Goal: Use online tool/utility: Utilize a website feature to perform a specific function

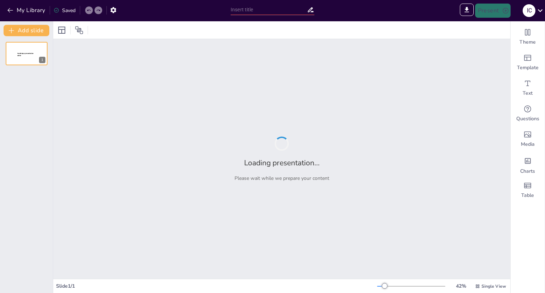
type input "New Sendsteps"
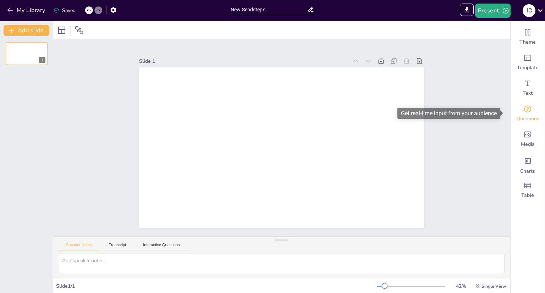
click at [523, 111] on icon "Get real-time input from your audience" at bounding box center [527, 109] width 9 height 9
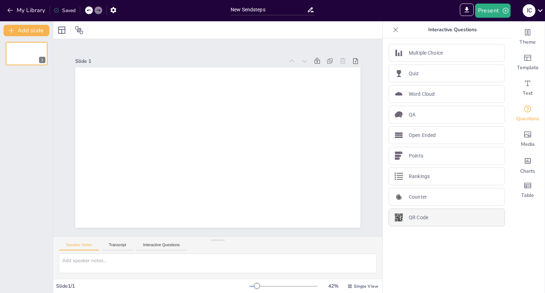
click at [407, 222] on div "QR Code" at bounding box center [447, 218] width 116 height 18
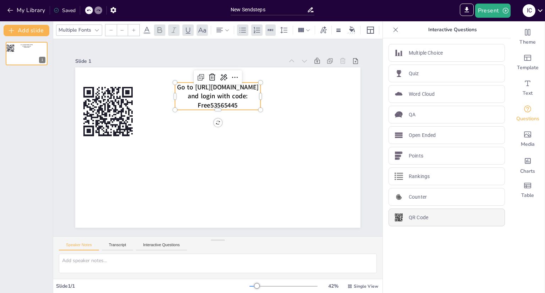
type input "44"
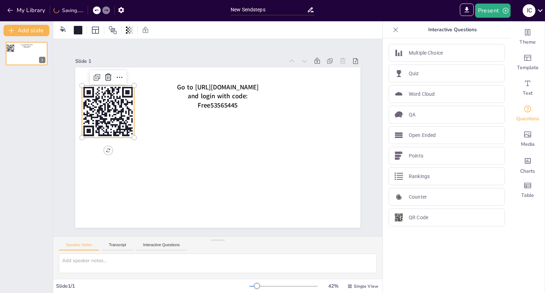
click at [94, 106] on rect at bounding box center [95, 106] width 3 height 1
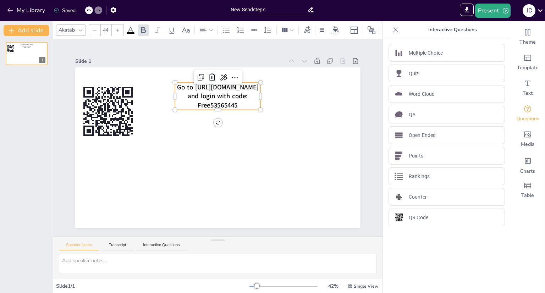
click at [200, 92] on span "Go to [URL][DOMAIN_NAME] and login with code: Free53565445" at bounding box center [218, 96] width 82 height 27
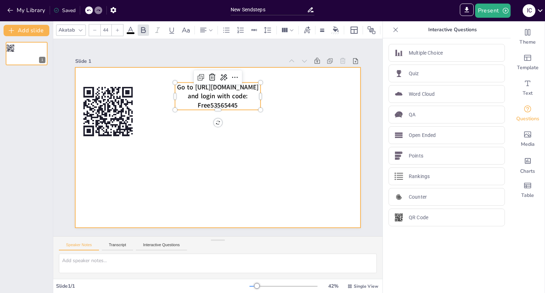
click at [255, 128] on div at bounding box center [217, 147] width 285 height 160
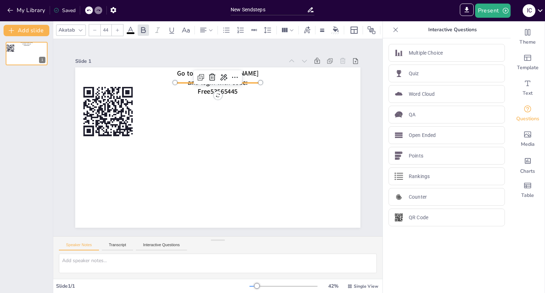
click at [207, 73] on div "Go to [URL][DOMAIN_NAME] and login with code: Free53565445" at bounding box center [217, 147] width 285 height 160
click at [117, 101] on rect at bounding box center [108, 112] width 52 height 52
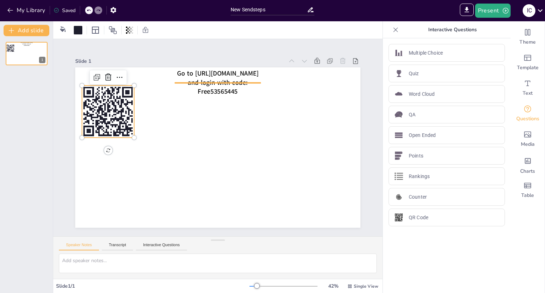
click at [198, 73] on div "Go to [URL][DOMAIN_NAME] and login with code: Free53565445" at bounding box center [217, 147] width 285 height 160
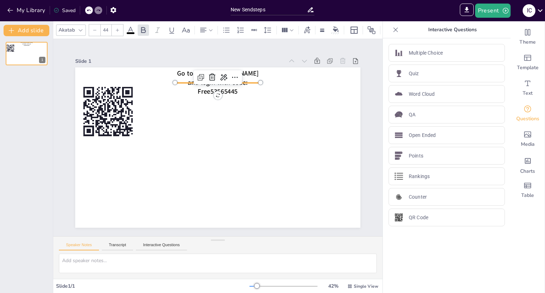
click at [266, 103] on div at bounding box center [217, 147] width 285 height 160
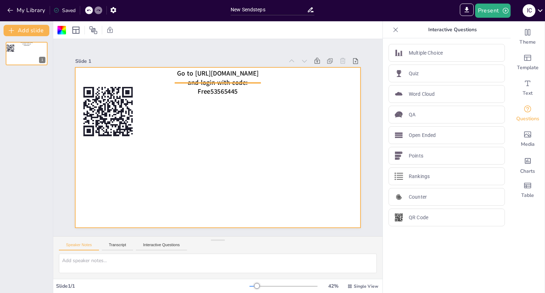
click at [196, 70] on div "Go to [URL][DOMAIN_NAME] and login with code: Free53565445" at bounding box center [217, 147] width 285 height 160
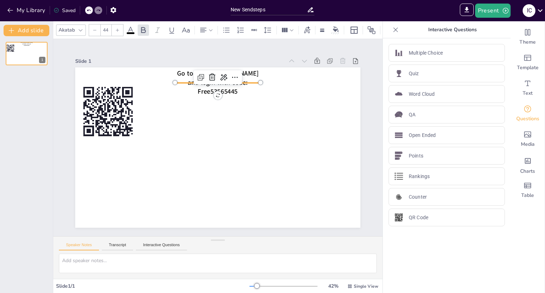
click at [197, 73] on icon at bounding box center [201, 77] width 9 height 9
type input "44"
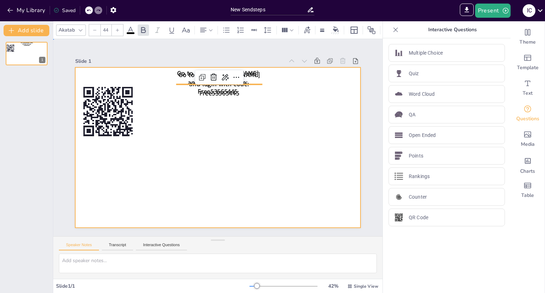
click at [268, 120] on div at bounding box center [217, 147] width 285 height 160
drag, startPoint x: 217, startPoint y: 80, endPoint x: 233, endPoint y: 127, distance: 49.5
click at [233, 67] on div "Go to [URL][DOMAIN_NAME] and login with code: Free53565445 Go to [URL][DOMAIN_N…" at bounding box center [217, 67] width 285 height 0
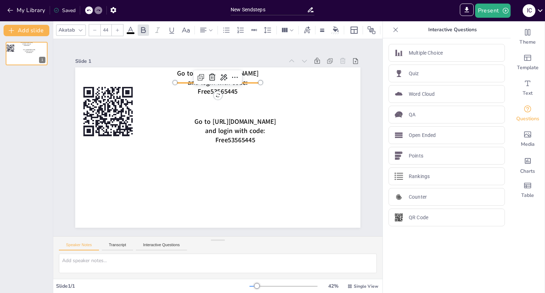
click at [207, 77] on div "Go to [URL][DOMAIN_NAME] and login with code: Free53565445 Go to [URL][DOMAIN_N…" at bounding box center [217, 147] width 285 height 160
click at [253, 90] on p "Go to [URL][DOMAIN_NAME] and login with code: Free53565445" at bounding box center [218, 82] width 86 height 27
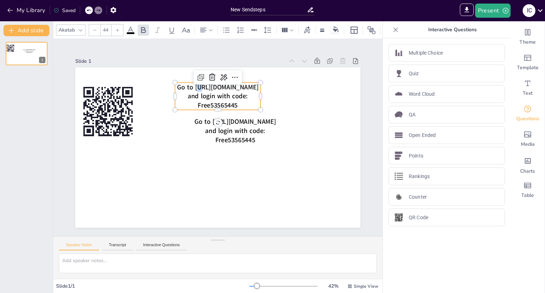
drag, startPoint x: 196, startPoint y: 87, endPoint x: 200, endPoint y: 86, distance: 4.5
click at [200, 86] on span "Go to [URL][DOMAIN_NAME] and login with code: Free53565445" at bounding box center [219, 96] width 84 height 27
drag, startPoint x: 195, startPoint y: 84, endPoint x: 255, endPoint y: 85, distance: 60.0
click at [255, 85] on span "Go to [URL][DOMAIN_NAME] and login with code: Free53565445" at bounding box center [219, 96] width 84 height 27
copy span "[URL][DOMAIN_NAME]"
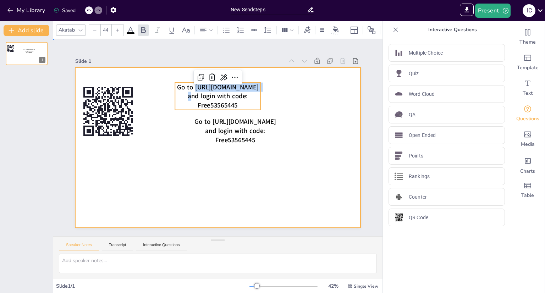
click at [205, 108] on div at bounding box center [217, 147] width 285 height 160
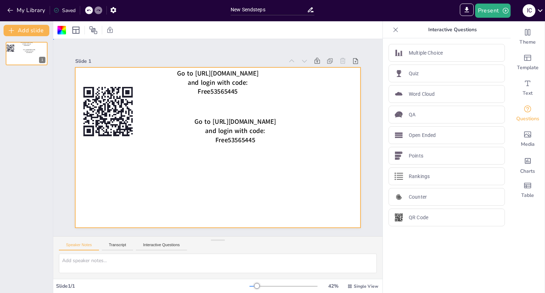
click at [205, 108] on div at bounding box center [217, 147] width 285 height 160
click at [205, 93] on span "Go to [URL][DOMAIN_NAME] and login with code: Free53565445" at bounding box center [218, 82] width 82 height 27
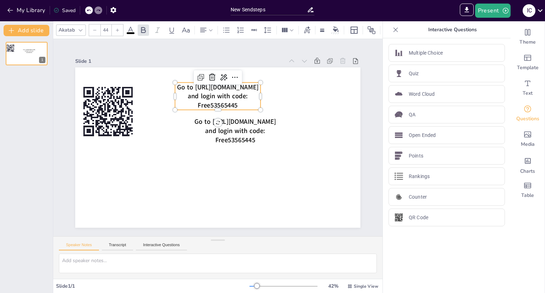
click at [207, 107] on div at bounding box center [218, 108] width 86 height 3
click at [203, 104] on span "Go to [URL][DOMAIN_NAME] and login with code: Free53565445" at bounding box center [219, 96] width 84 height 27
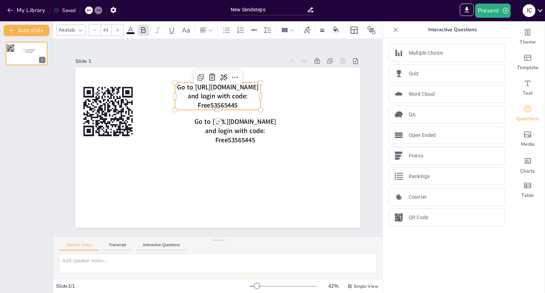
copy span "Free53565445"
click at [428, 55] on p "Multiple Choice" at bounding box center [426, 52] width 34 height 7
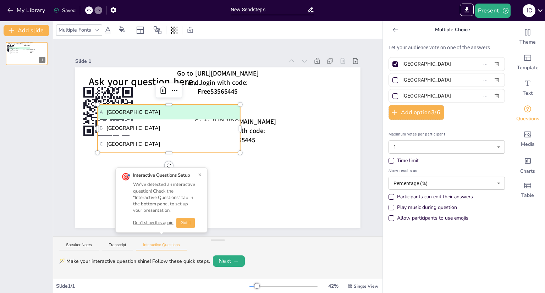
click at [390, 28] on div at bounding box center [395, 29] width 11 height 11
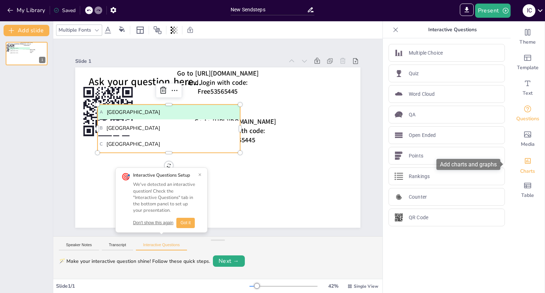
click at [523, 174] on span "Charts" at bounding box center [527, 171] width 15 height 7
